Goal: Task Accomplishment & Management: Complete application form

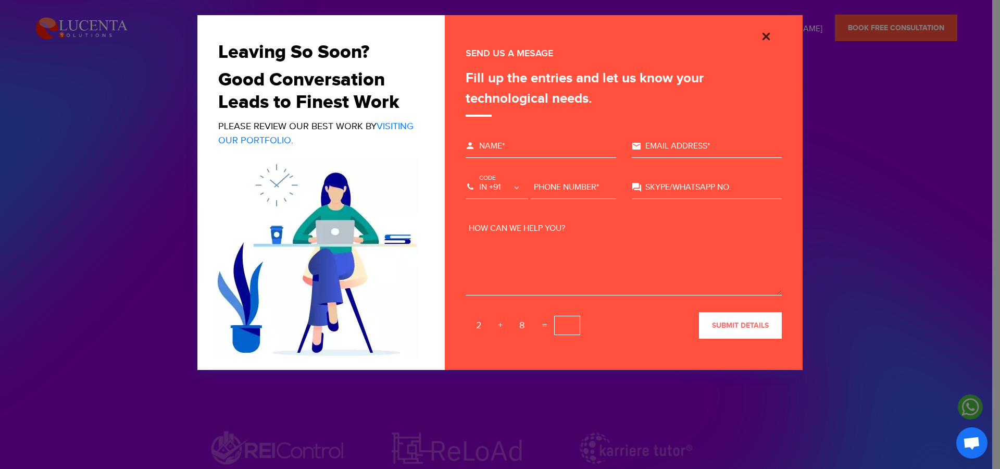
click at [765, 37] on img "Close" at bounding box center [766, 36] width 12 height 12
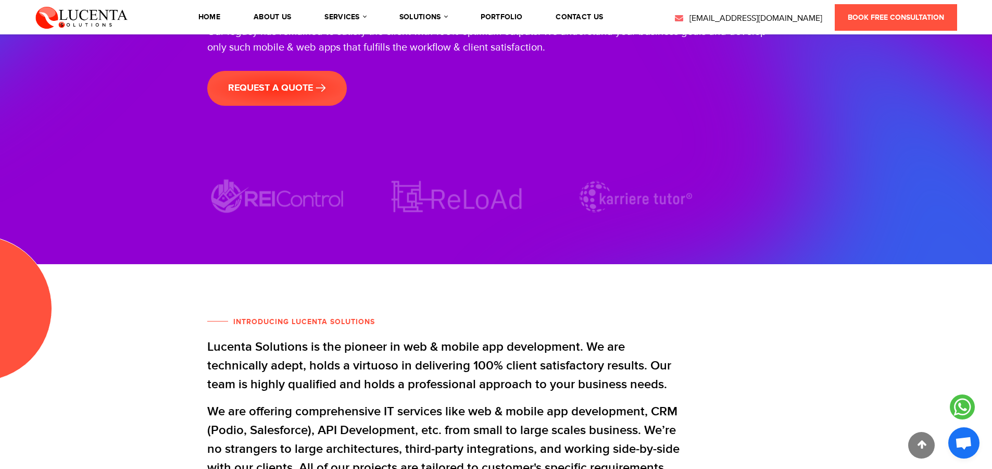
scroll to position [171, 0]
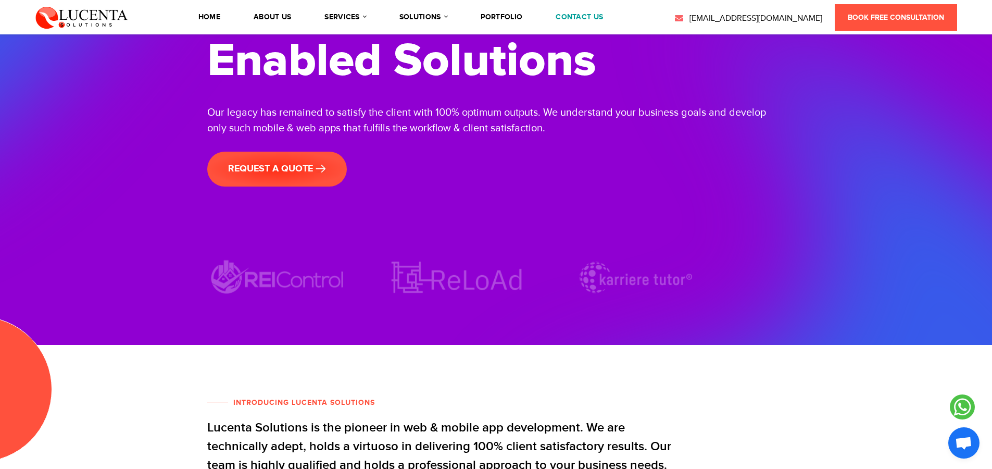
click at [576, 20] on link "contact us" at bounding box center [579, 17] width 47 height 7
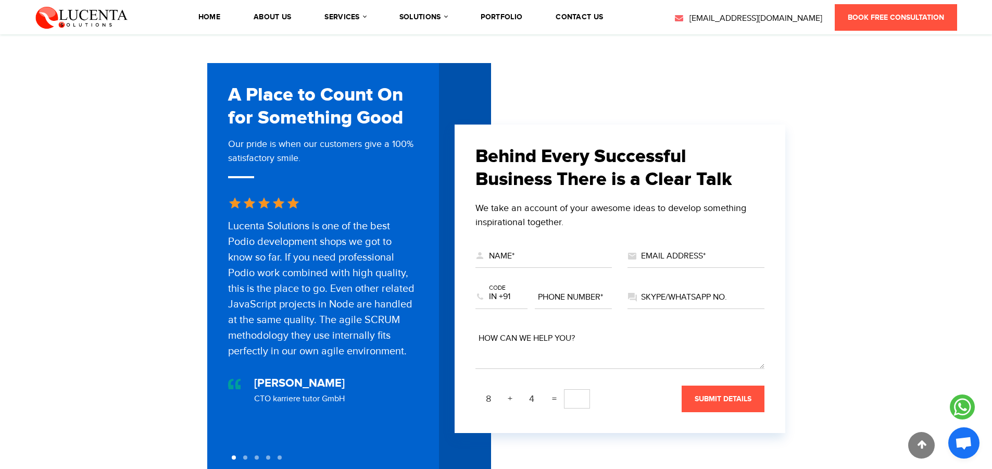
scroll to position [324, 0]
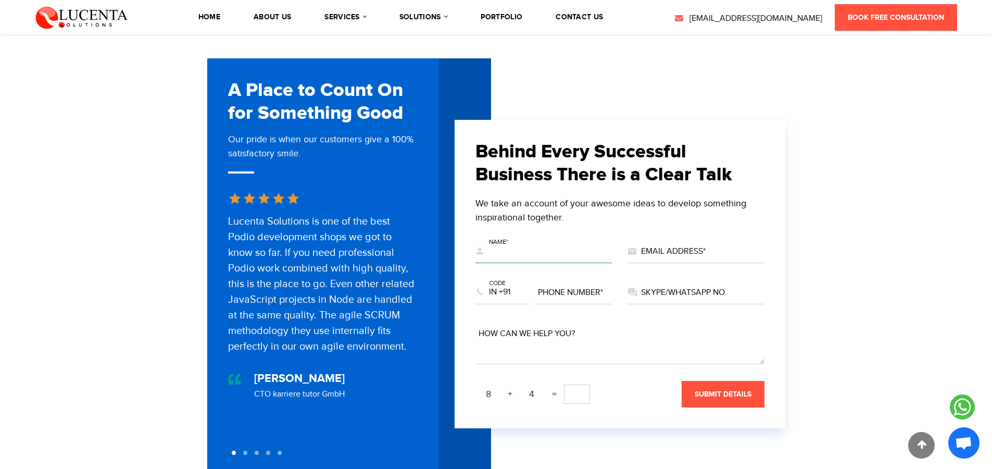
click at [546, 241] on input "text" at bounding box center [543, 251] width 137 height 23
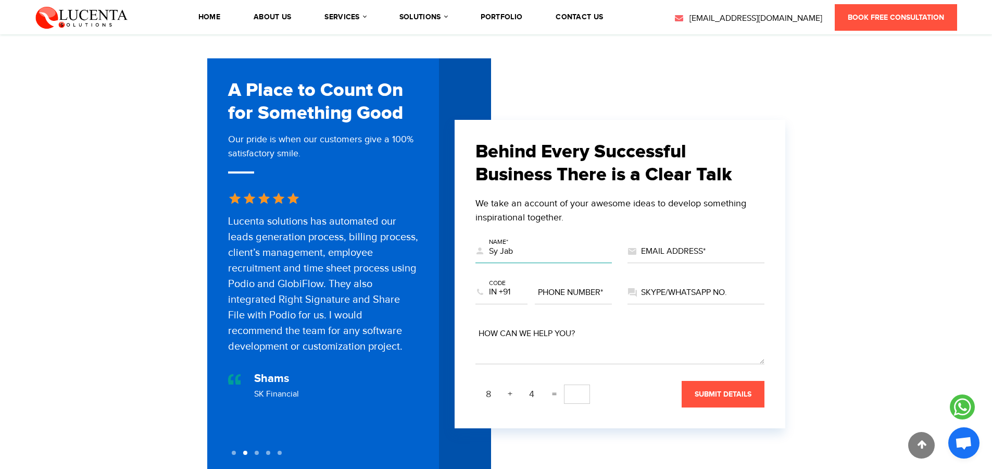
type input "Sy Jab"
click at [671, 248] on input "text" at bounding box center [696, 251] width 137 height 23
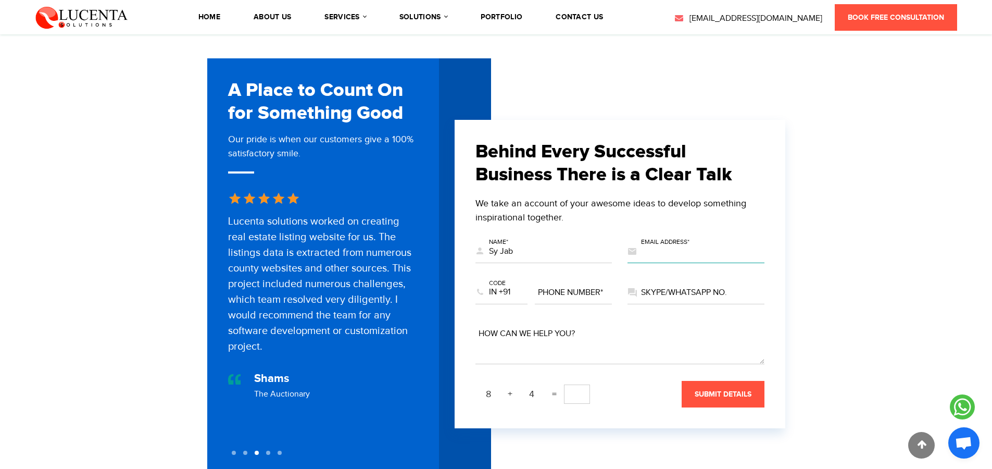
paste input "syrell.jabungan@appetiser.com.au"
type input "syrell.jabungan@appetiser.com.au"
click at [500, 288] on select "US +1 EG +20 MA +212 DZ +213 TN +216 LY +218 GM +220 SN +221 MR +222 ML +223 GN…" at bounding box center [501, 292] width 52 height 23
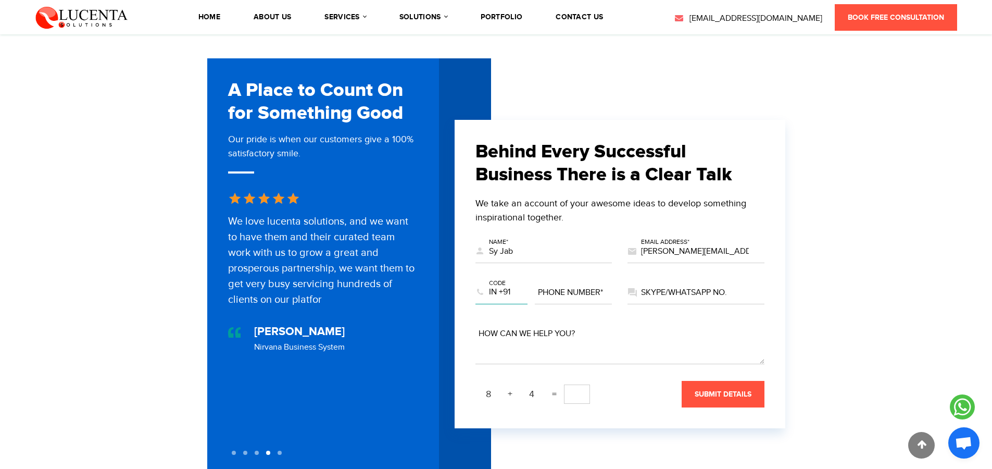
select select "+63"
click at [475, 281] on select "US +1 EG +20 MA +212 DZ +213 TN +216 LY +218 GM +220 SN +221 MR +222 ML +223 GN…" at bounding box center [501, 292] width 52 height 23
click at [565, 281] on input "text" at bounding box center [574, 292] width 78 height 23
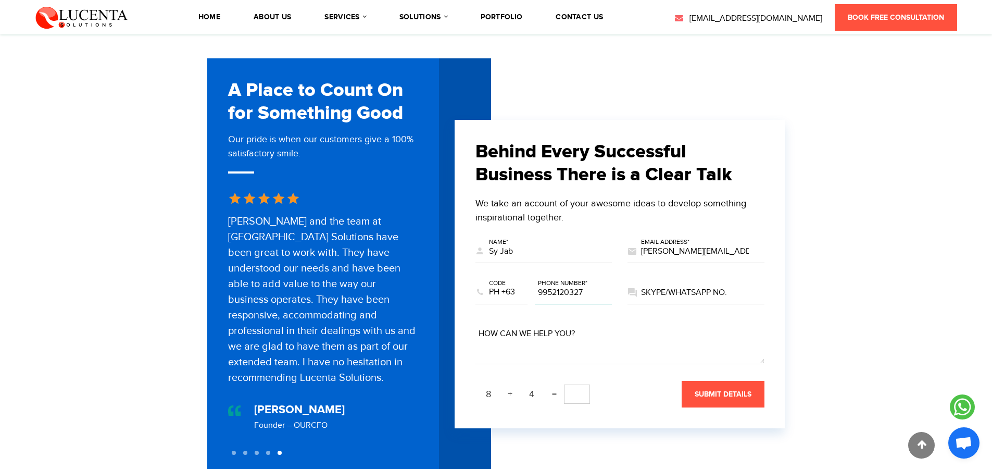
type input "9952120327"
click at [690, 288] on input "text" at bounding box center [696, 292] width 137 height 23
click at [643, 333] on textarea at bounding box center [619, 343] width 289 height 42
click at [649, 285] on input "text" at bounding box center [696, 292] width 137 height 23
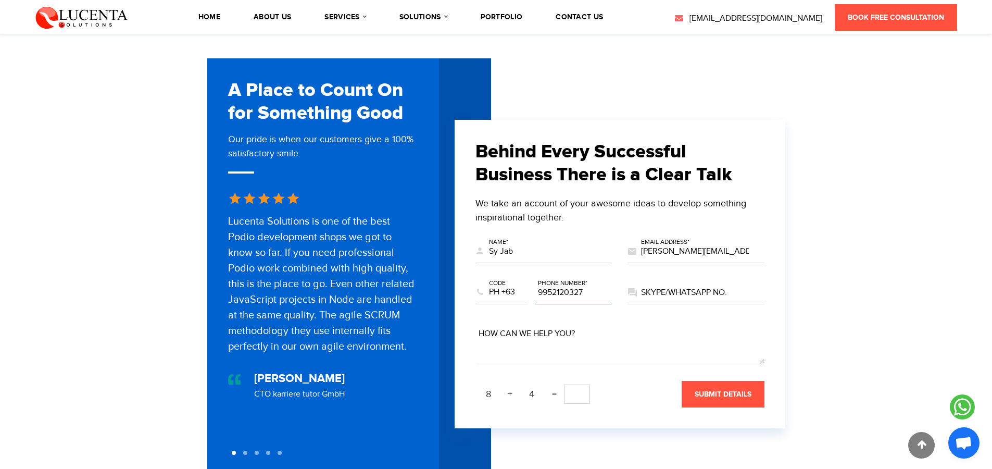
click at [565, 288] on input "9952120327" at bounding box center [574, 292] width 78 height 23
click at [698, 284] on input "text" at bounding box center [696, 292] width 137 height 23
paste input "9952120327"
type input "9952120327"
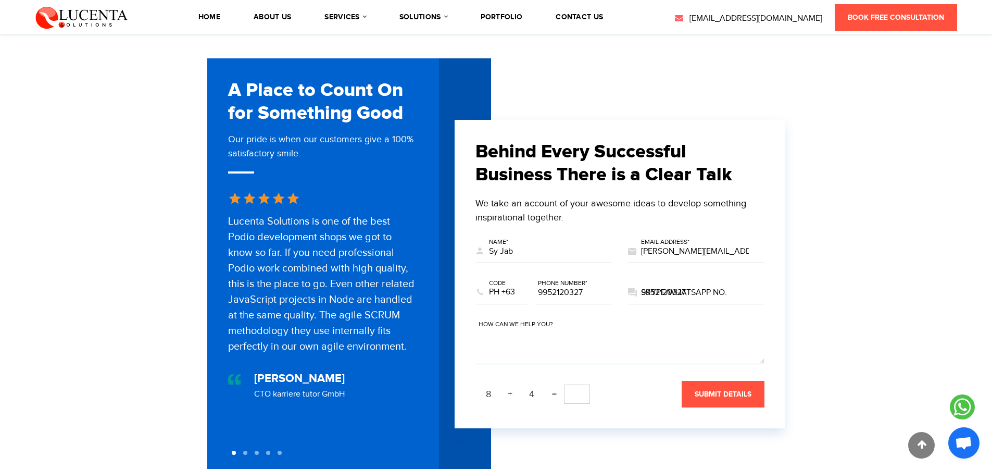
click at [617, 336] on textarea at bounding box center [619, 343] width 289 height 42
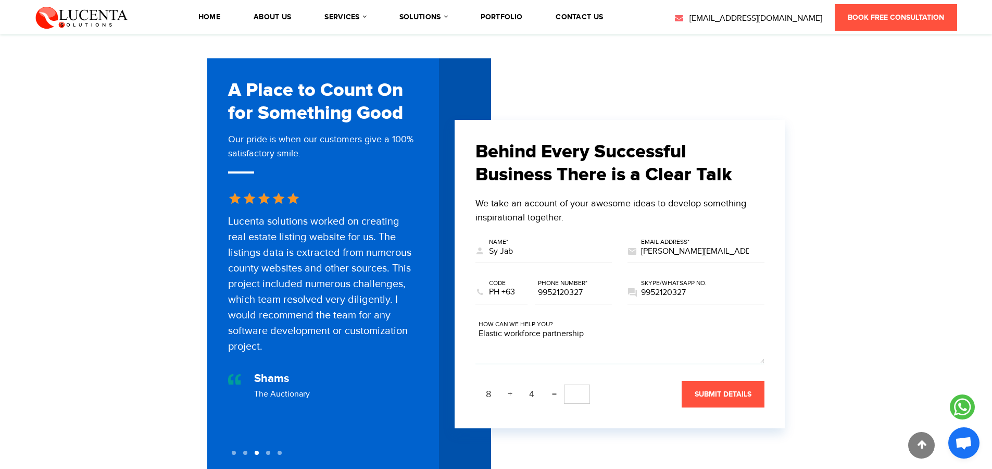
type textarea "Elastic workforce partnership"
click at [578, 390] on input "text" at bounding box center [577, 393] width 26 height 19
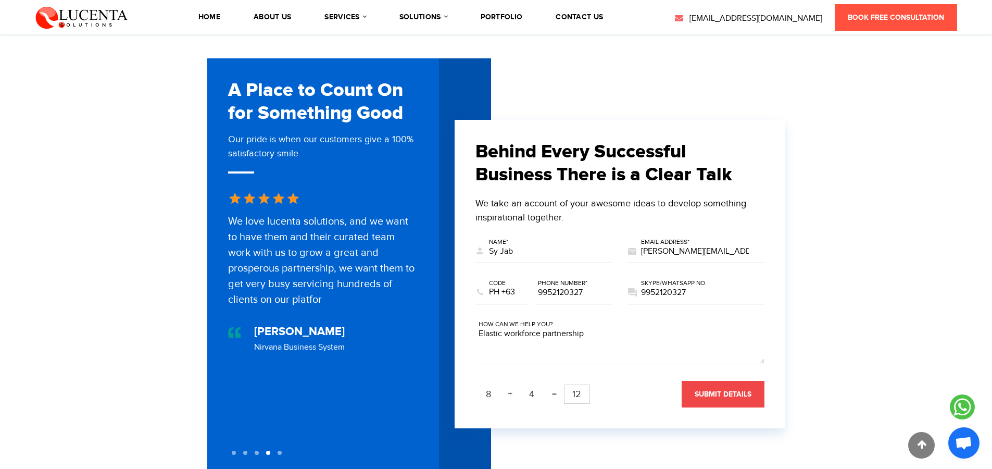
type input "12"
click at [716, 390] on span "submit details" at bounding box center [723, 394] width 57 height 9
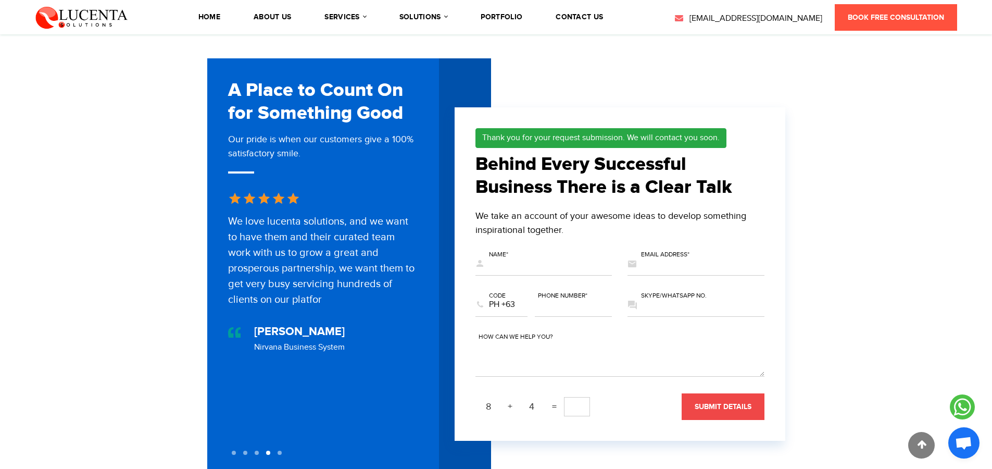
scroll to position [403, 0]
